Goal: Task Accomplishment & Management: Manage account settings

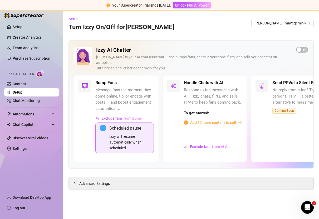
click at [129, 137] on div "Izzy will resume automatically when scheduled" at bounding box center [129, 142] width 40 height 17
click at [93, 181] on span "Advanced Settings" at bounding box center [94, 184] width 31 height 6
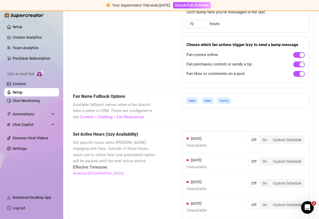
scroll to position [531, 0]
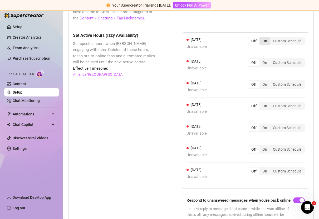
click at [266, 37] on div "On" at bounding box center [264, 40] width 11 height 7
click at [261, 38] on input "On" at bounding box center [261, 38] width 0 height 0
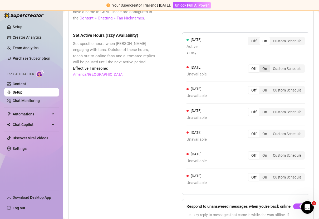
click at [263, 65] on div "On" at bounding box center [264, 68] width 11 height 7
click at [261, 66] on input "On" at bounding box center [261, 66] width 0 height 0
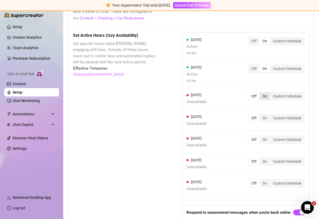
click at [263, 93] on div "On" at bounding box center [264, 96] width 11 height 7
click at [261, 93] on input "On" at bounding box center [261, 93] width 0 height 0
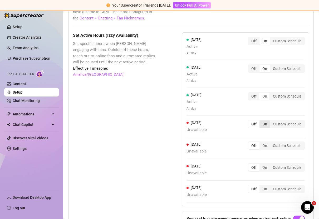
click at [265, 121] on div "On" at bounding box center [264, 124] width 11 height 7
click at [261, 121] on input "On" at bounding box center [261, 121] width 0 height 0
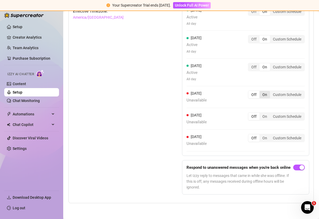
click at [265, 91] on div "On" at bounding box center [264, 94] width 11 height 7
click at [261, 92] on input "On" at bounding box center [261, 92] width 0 height 0
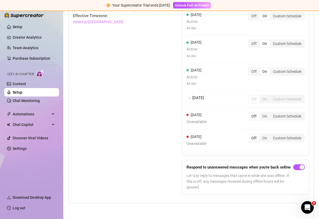
scroll to position [590, 0]
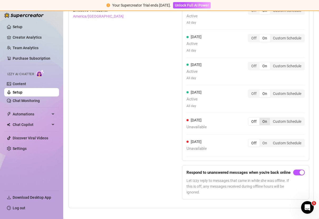
click at [265, 118] on div "On" at bounding box center [264, 121] width 11 height 7
click at [261, 119] on input "On" at bounding box center [261, 119] width 0 height 0
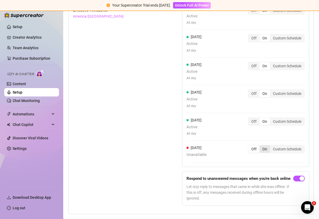
click at [265, 146] on div "On" at bounding box center [264, 149] width 11 height 7
click at [261, 146] on input "On" at bounding box center [261, 146] width 0 height 0
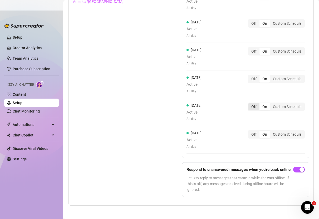
scroll to position [596, 0]
